Goal: Task Accomplishment & Management: Complete application form

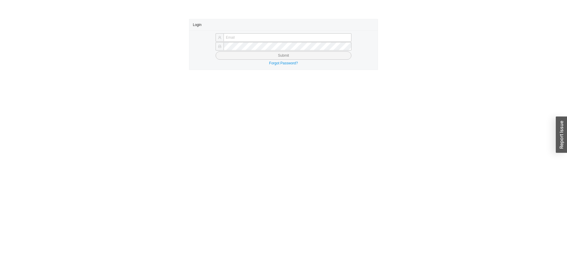
type input "butch@asbathnj.com"
click at [226, 57] on button "Submit" at bounding box center [284, 55] width 136 height 8
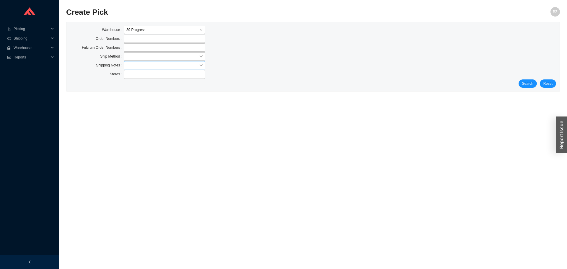
click at [132, 65] on input "search" at bounding box center [162, 65] width 73 height 8
click at [140, 58] on input "search" at bounding box center [162, 57] width 73 height 8
click at [136, 92] on div "Our Truck" at bounding box center [164, 91] width 76 height 5
click at [524, 83] on span "Search" at bounding box center [527, 84] width 11 height 6
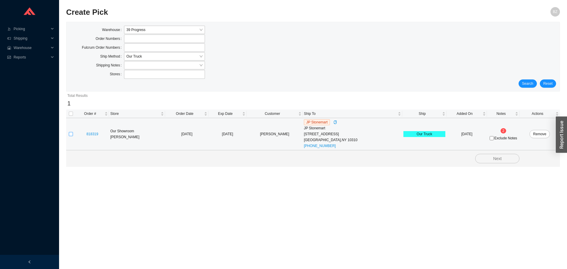
click at [71, 133] on input "checkbox" at bounding box center [71, 134] width 4 height 4
checkbox input "true"
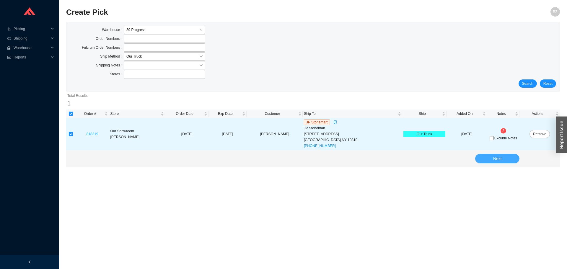
click at [498, 159] on span "Next" at bounding box center [497, 158] width 9 height 7
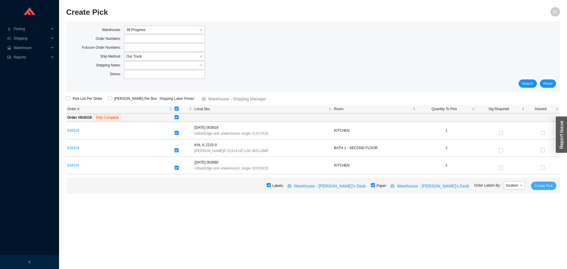
click at [546, 185] on span "Create Pick" at bounding box center [543, 186] width 18 height 6
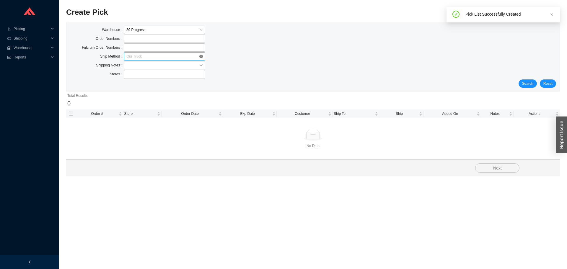
click at [149, 56] on span "Our Truck" at bounding box center [164, 57] width 76 height 8
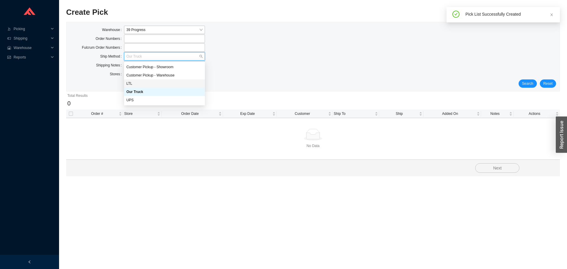
click at [133, 84] on div "LTL" at bounding box center [164, 83] width 76 height 5
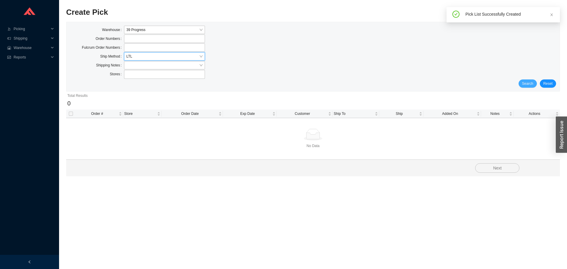
click at [522, 85] on button "Search" at bounding box center [527, 83] width 18 height 8
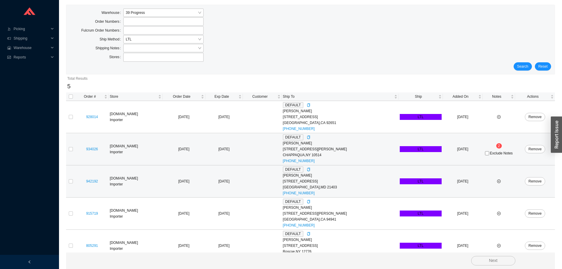
scroll to position [27, 0]
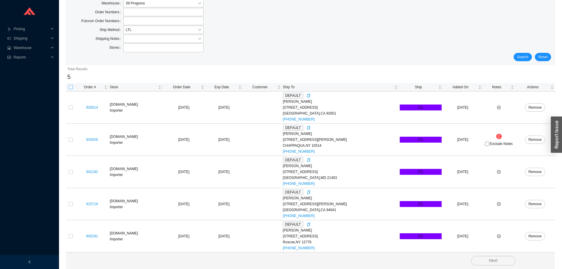
click at [70, 88] on input "checkbox" at bounding box center [71, 87] width 4 height 4
checkbox input "true"
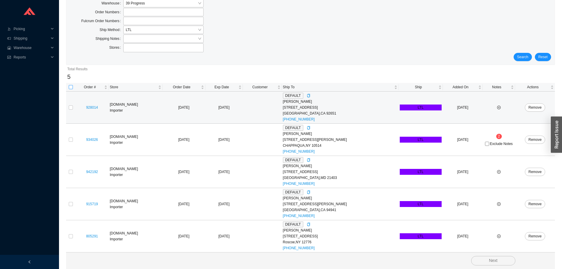
checkbox input "true"
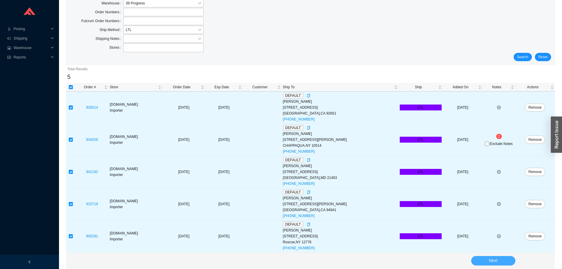
click at [490, 264] on span "Next" at bounding box center [493, 260] width 9 height 7
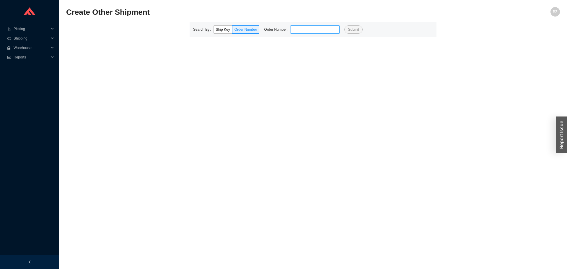
click at [312, 29] on input "tel" at bounding box center [314, 29] width 49 height 8
click at [306, 30] on input "tel" at bounding box center [314, 29] width 49 height 8
paste input "818319"
type input "818319"
click at [352, 30] on span "Submit" at bounding box center [353, 30] width 11 height 6
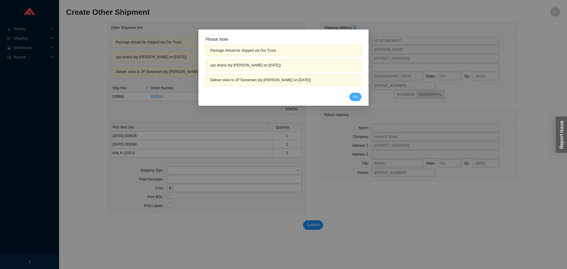
click at [356, 94] on span "OK" at bounding box center [355, 97] width 5 height 6
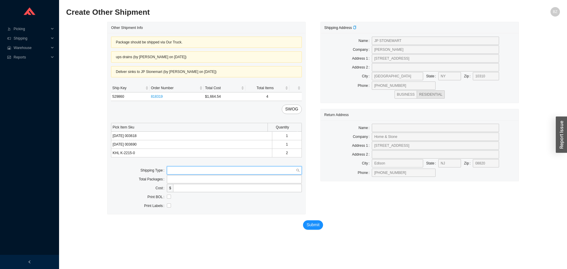
click at [211, 173] on input "search" at bounding box center [232, 170] width 127 height 8
click at [186, 181] on div "Our Truck" at bounding box center [234, 180] width 130 height 5
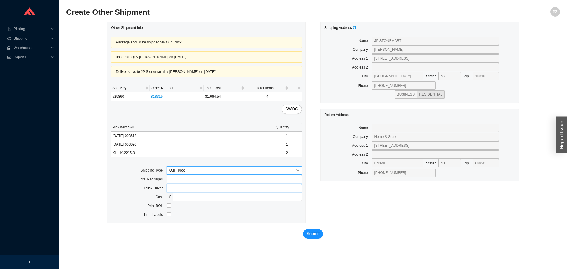
drag, startPoint x: 186, startPoint y: 184, endPoint x: 199, endPoint y: 192, distance: 15.4
click at [187, 185] on input "text" at bounding box center [234, 188] width 135 height 8
type input "bz"
click at [167, 205] on input "checkbox" at bounding box center [169, 205] width 4 height 4
checkbox input "true"
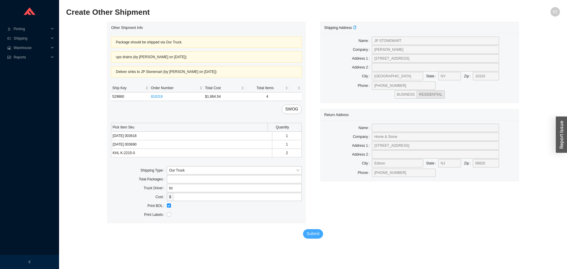
click at [314, 233] on span "Submit" at bounding box center [312, 233] width 13 height 7
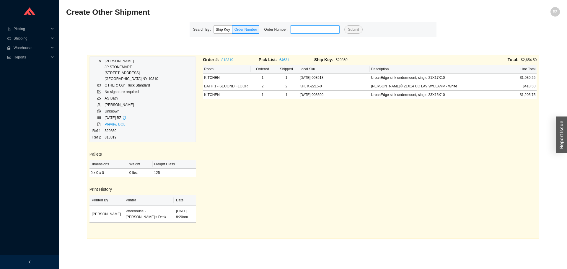
click at [328, 31] on input "tel" at bounding box center [314, 29] width 49 height 8
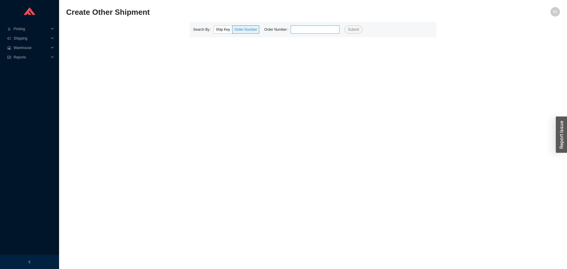
click at [323, 29] on input "tel" at bounding box center [314, 29] width 49 height 8
type input "939710"
click at [344, 25] on button "Submit" at bounding box center [353, 29] width 18 height 8
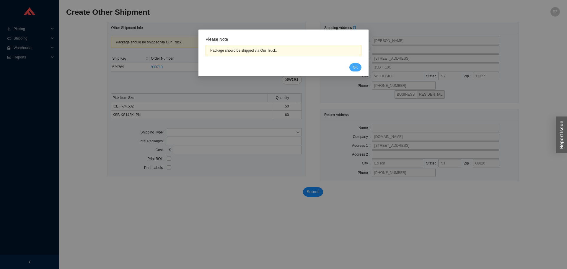
click at [355, 64] on button "OK" at bounding box center [355, 67] width 12 height 8
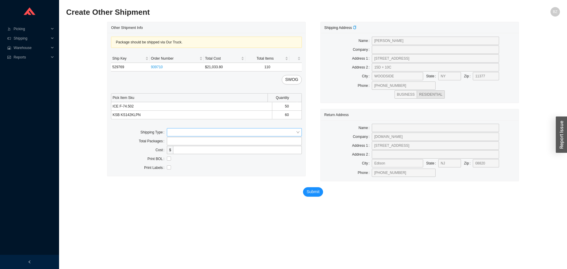
click at [187, 130] on input "search" at bounding box center [232, 132] width 127 height 8
click at [183, 143] on div "Our Truck" at bounding box center [234, 142] width 130 height 5
click at [191, 148] on input "text" at bounding box center [234, 150] width 135 height 8
type input "bz"
click at [169, 167] on input "checkbox" at bounding box center [169, 167] width 4 height 4
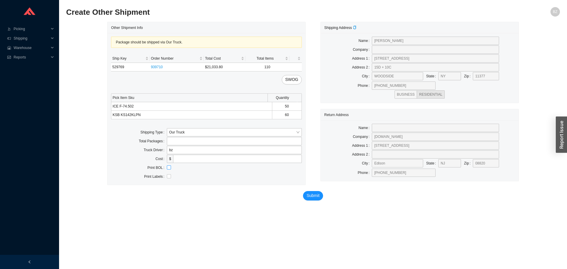
checkbox input "true"
click at [318, 197] on span "Submit" at bounding box center [312, 195] width 13 height 7
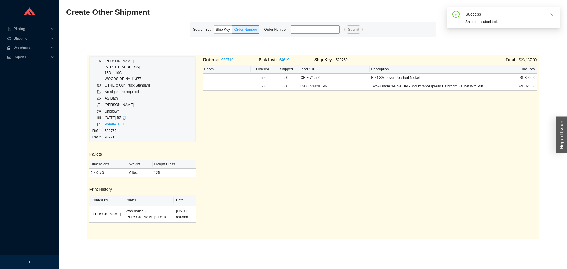
click at [305, 26] on input "tel" at bounding box center [314, 29] width 49 height 8
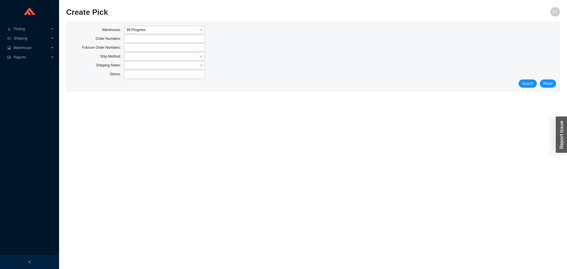
click at [134, 61] on div "Ship Method" at bounding box center [151, 56] width 162 height 9
click at [134, 58] on input "search" at bounding box center [162, 57] width 73 height 8
click at [136, 82] on div "LTL" at bounding box center [164, 83] width 76 height 5
click at [542, 78] on div "Stores" at bounding box center [313, 74] width 486 height 9
click at [525, 85] on span "Search" at bounding box center [527, 84] width 11 height 6
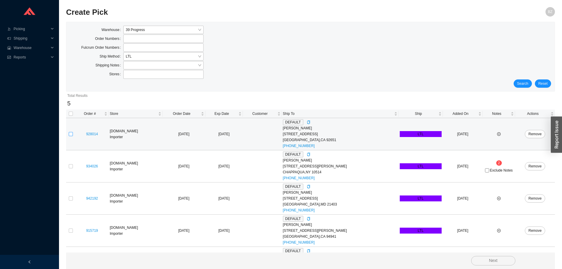
click at [71, 133] on input "checkbox" at bounding box center [71, 134] width 4 height 4
checkbox input "true"
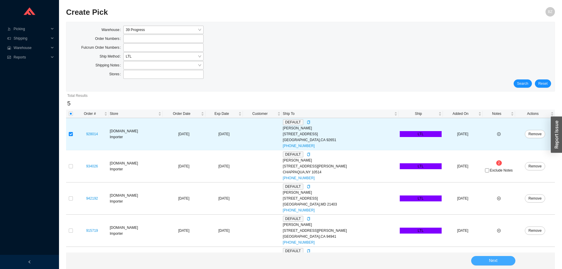
click at [482, 261] on button "Next" at bounding box center [493, 260] width 44 height 9
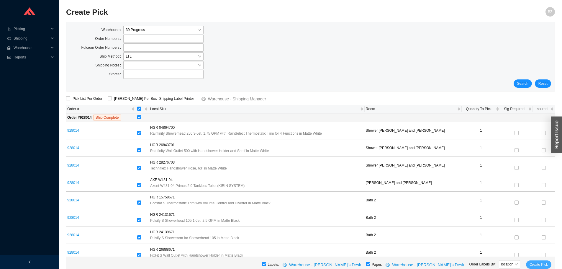
click at [541, 264] on span "Create Pick" at bounding box center [539, 265] width 18 height 6
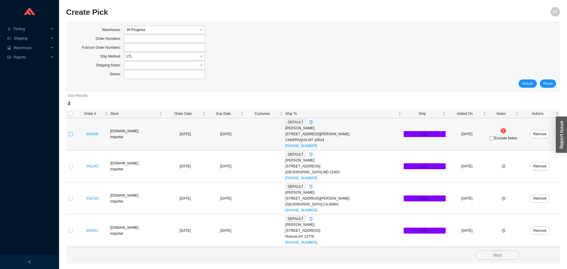
click at [71, 135] on input "checkbox" at bounding box center [71, 134] width 4 height 4
checkbox input "true"
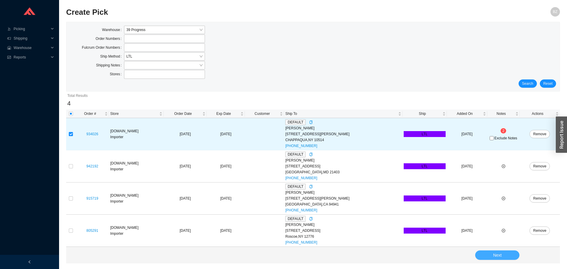
click at [505, 252] on button "Next" at bounding box center [497, 254] width 44 height 9
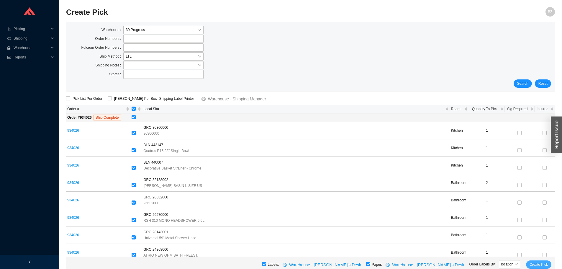
click at [538, 262] on span "Create Pick" at bounding box center [539, 265] width 18 height 6
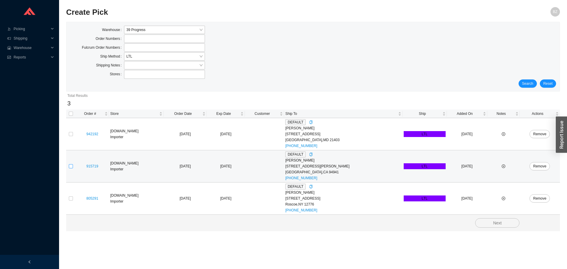
click at [72, 166] on input "checkbox" at bounding box center [71, 166] width 4 height 4
checkbox input "true"
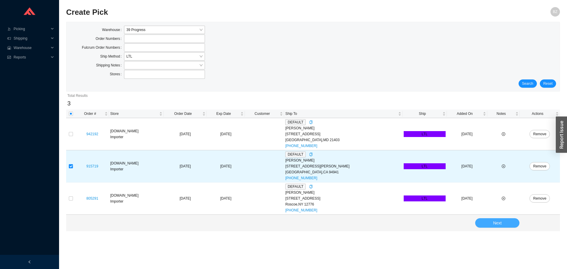
click at [500, 223] on span "Next" at bounding box center [497, 223] width 9 height 7
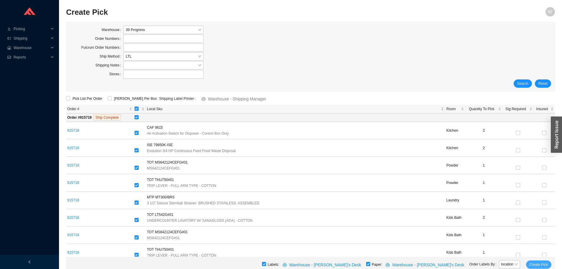
click at [542, 263] on span "Create Pick" at bounding box center [539, 265] width 18 height 6
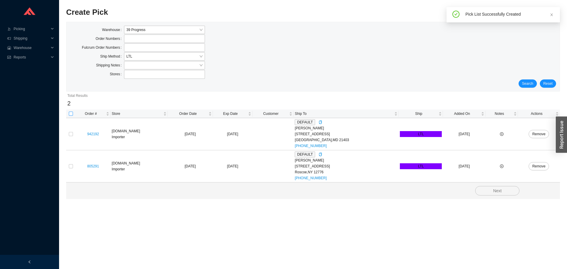
click at [70, 115] on input "checkbox" at bounding box center [71, 114] width 4 height 4
checkbox input "true"
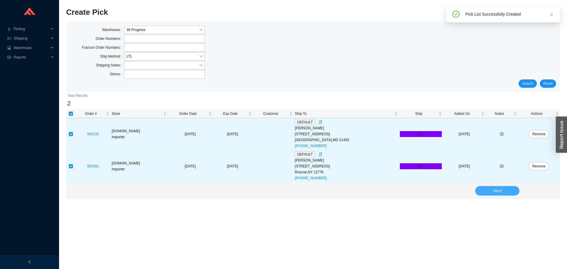
click at [484, 186] on button "Next" at bounding box center [497, 190] width 44 height 9
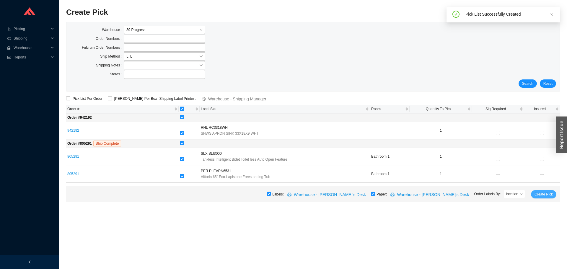
click at [542, 192] on span "Create Pick" at bounding box center [543, 194] width 18 height 6
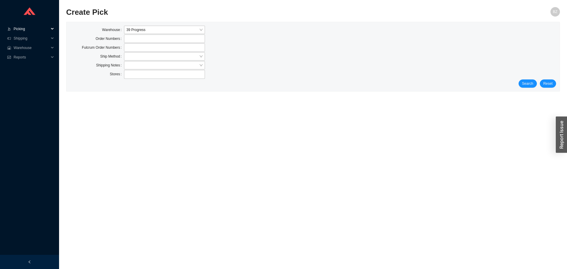
click at [20, 29] on span "Picking" at bounding box center [31, 28] width 35 height 9
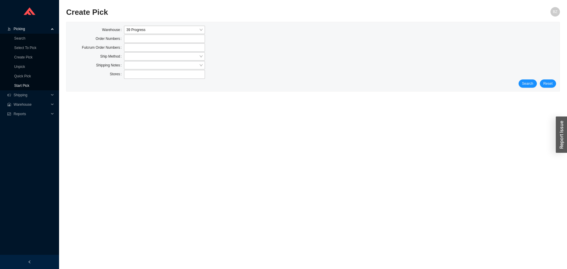
click at [22, 88] on link "Start Pick" at bounding box center [21, 86] width 15 height 4
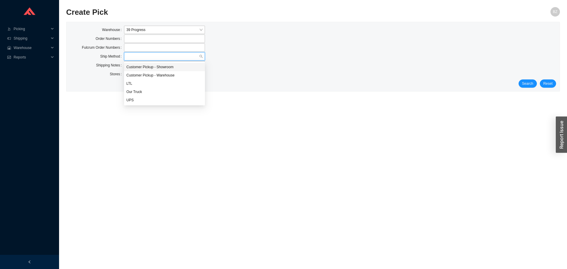
click at [130, 57] on input "search" at bounding box center [162, 57] width 73 height 8
click at [137, 91] on div "Our Truck" at bounding box center [164, 91] width 76 height 5
click at [25, 30] on span "Picking" at bounding box center [31, 28] width 35 height 9
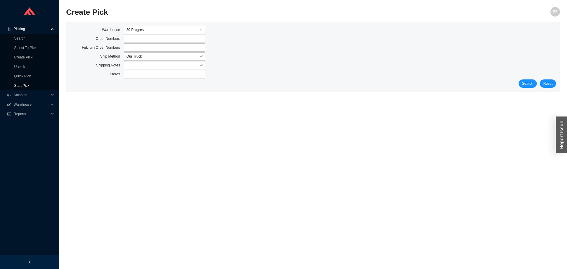
click at [27, 84] on link "Start Pick" at bounding box center [21, 86] width 15 height 4
